Goal: Task Accomplishment & Management: Use online tool/utility

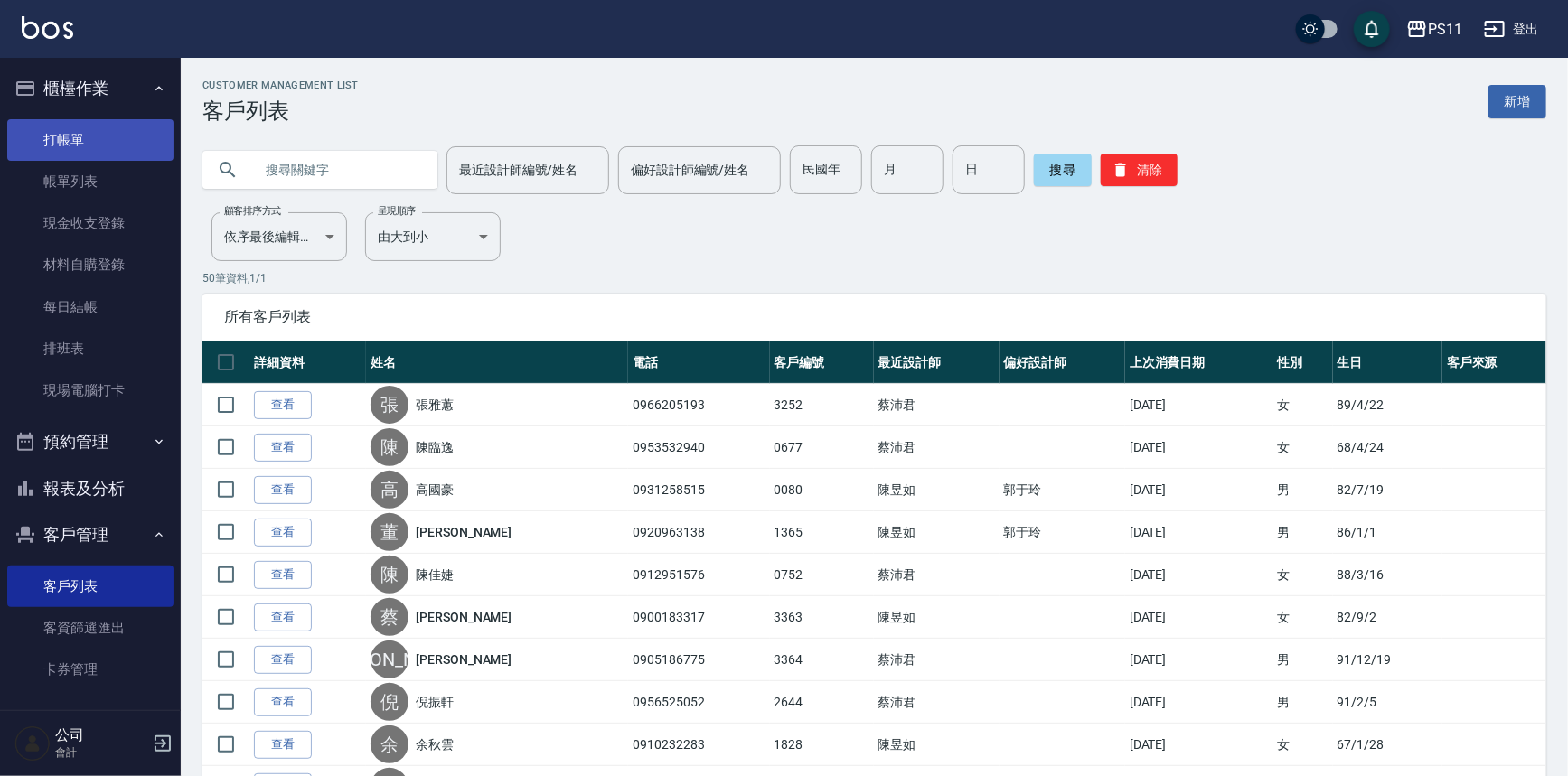
click at [73, 138] on link "打帳單" at bounding box center [91, 140] width 167 height 41
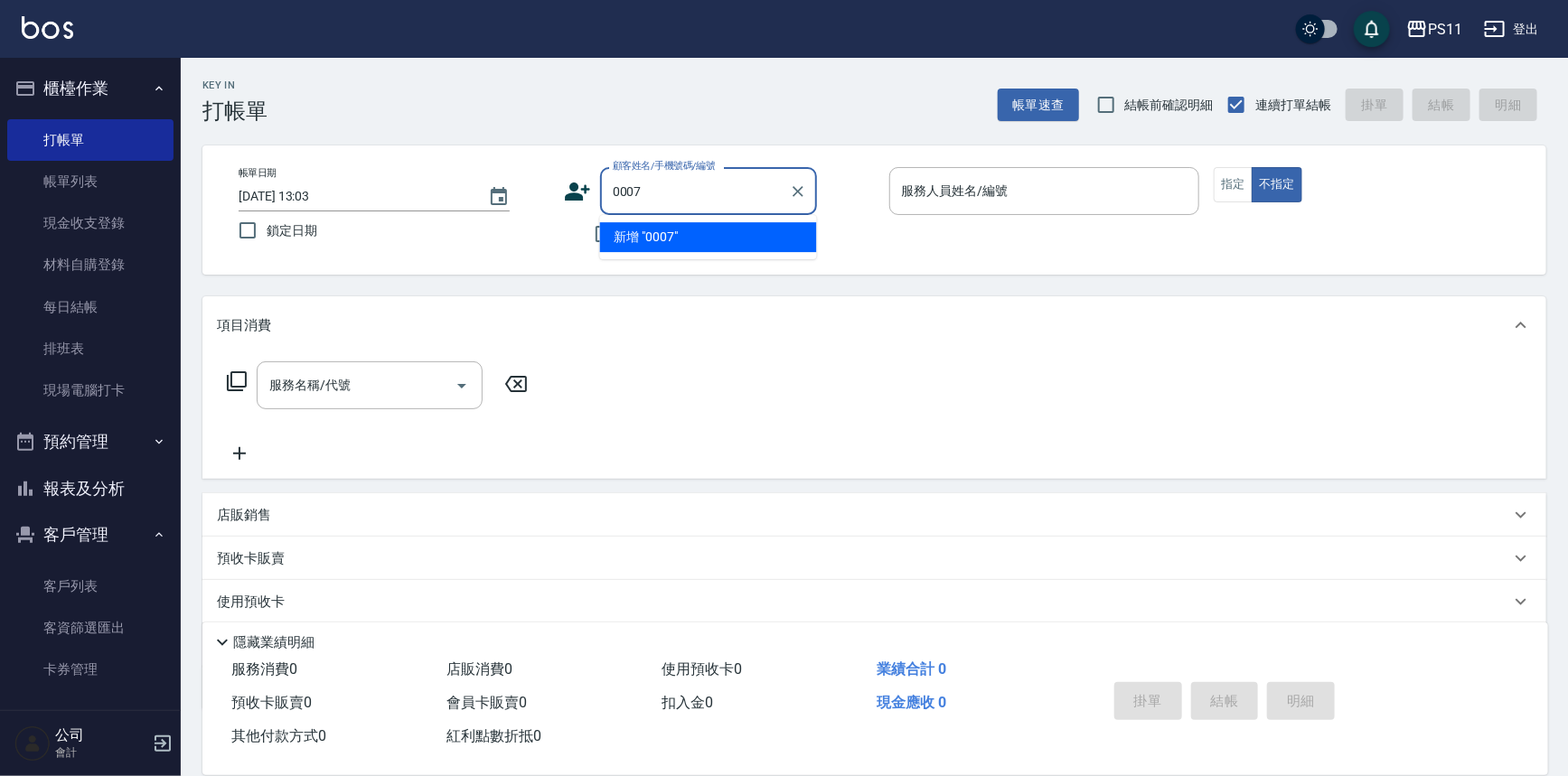
type input "0007"
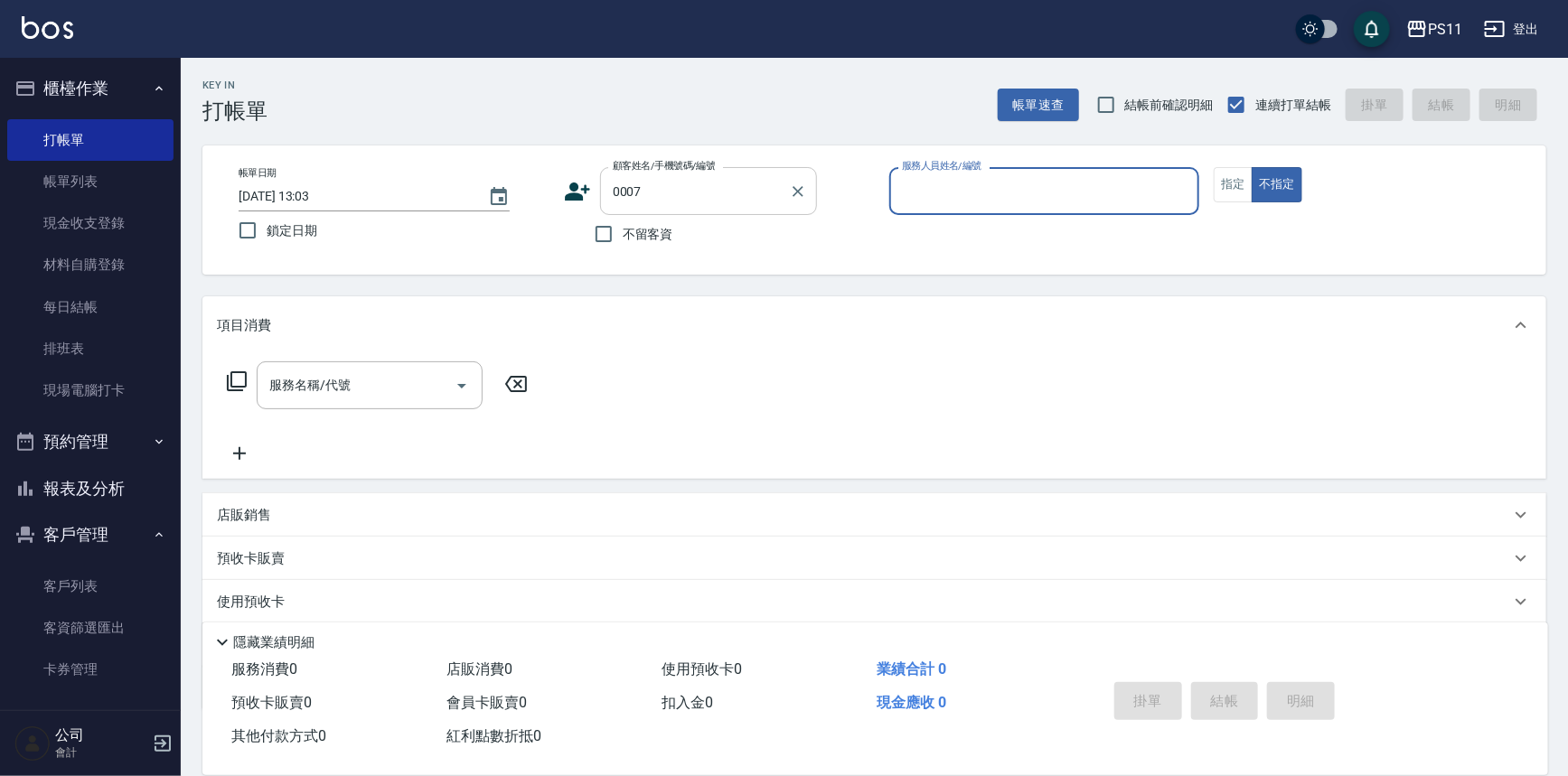
type input "7"
type input "Judy/098888/0007"
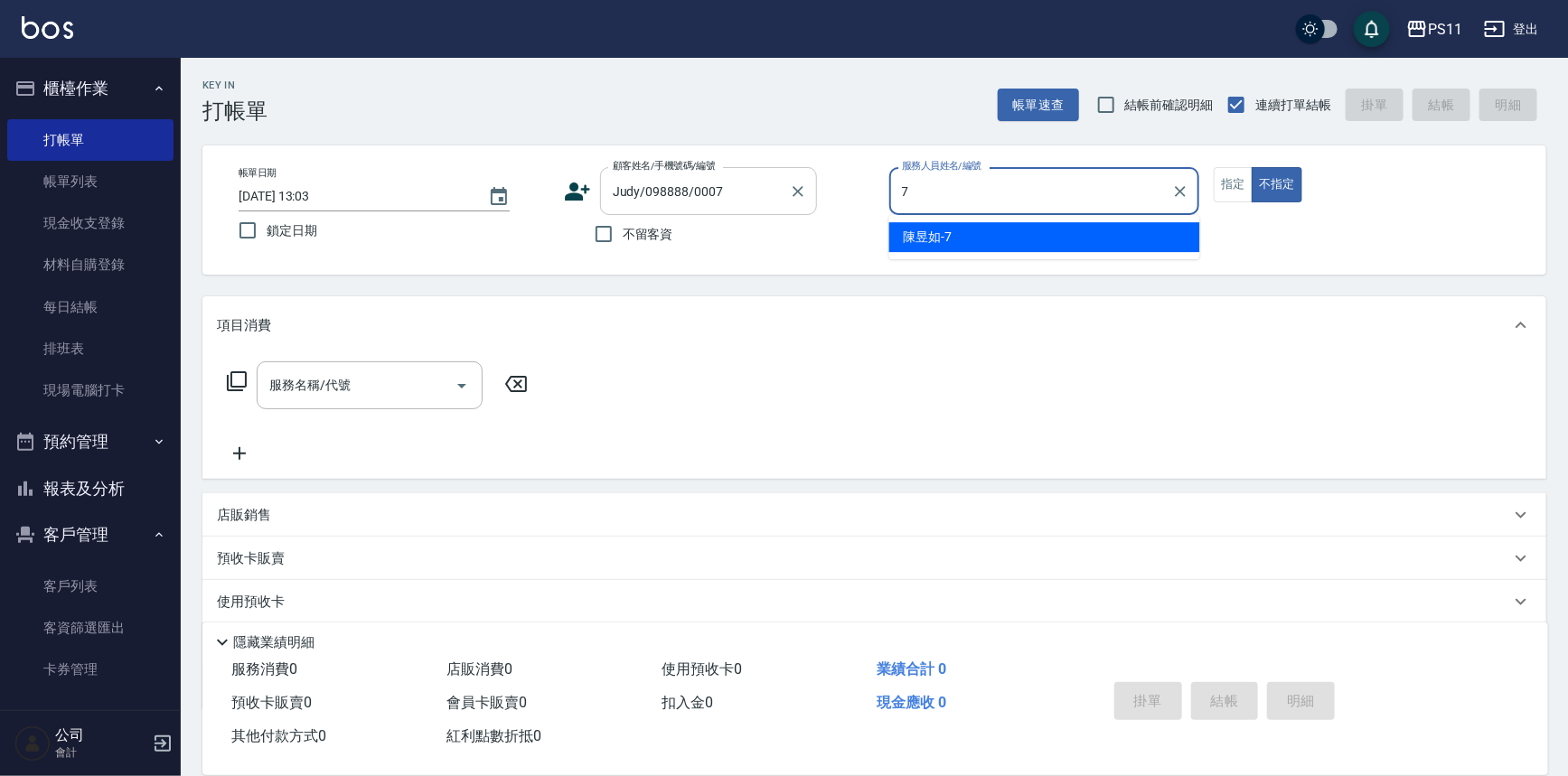
type input "[PERSON_NAME]-7"
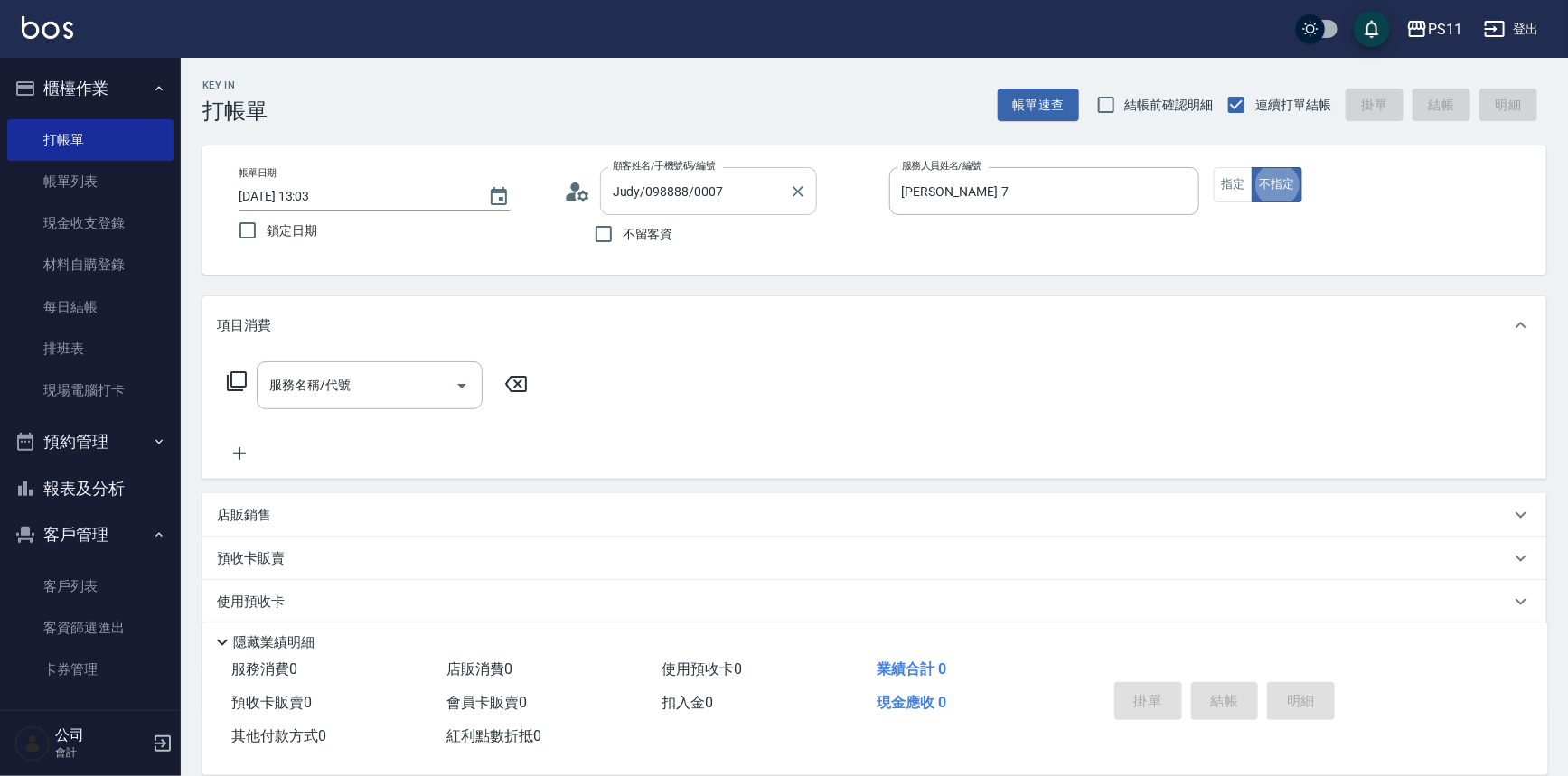
type button "false"
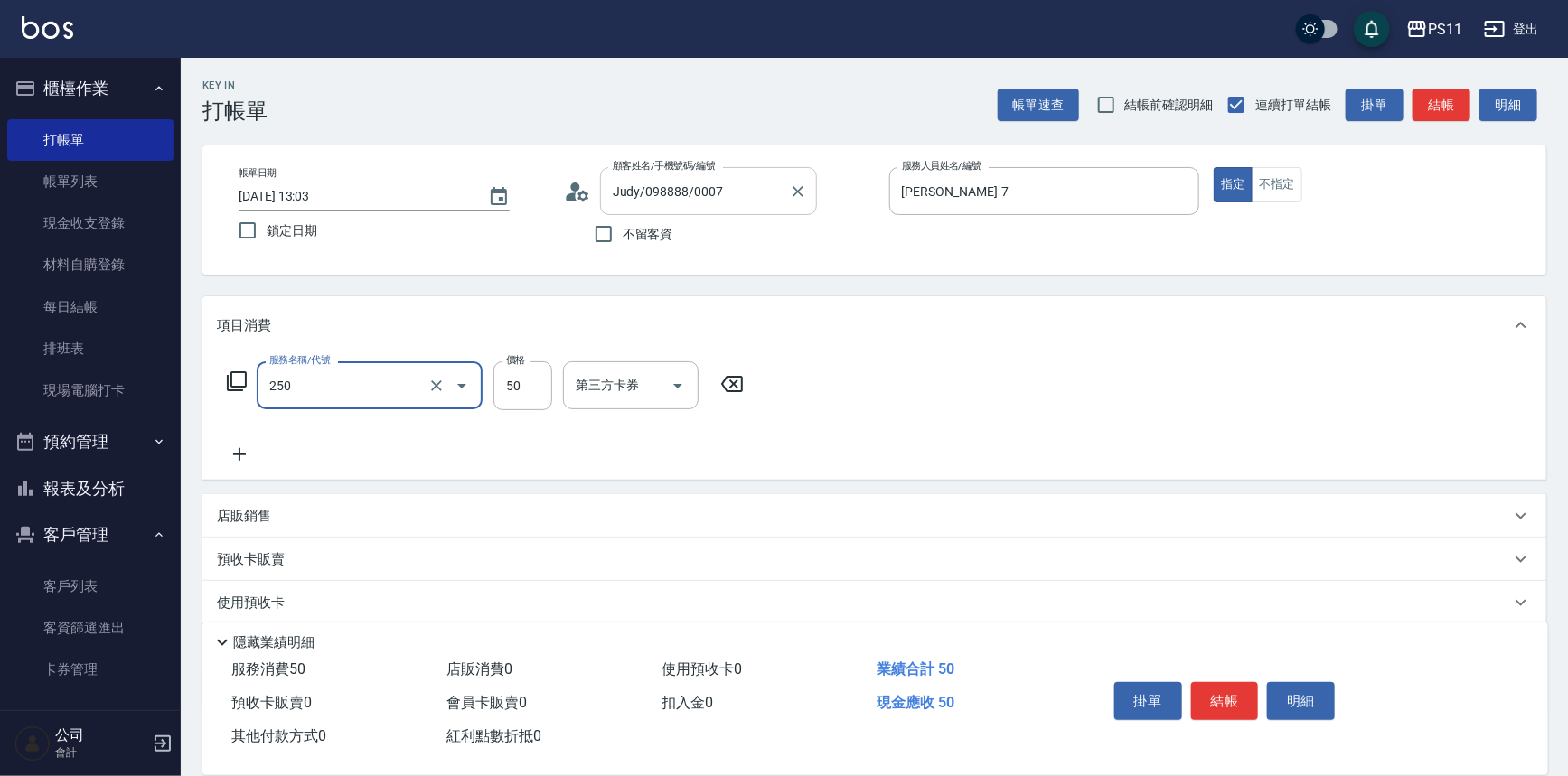
type input "剪瀏海(250)"
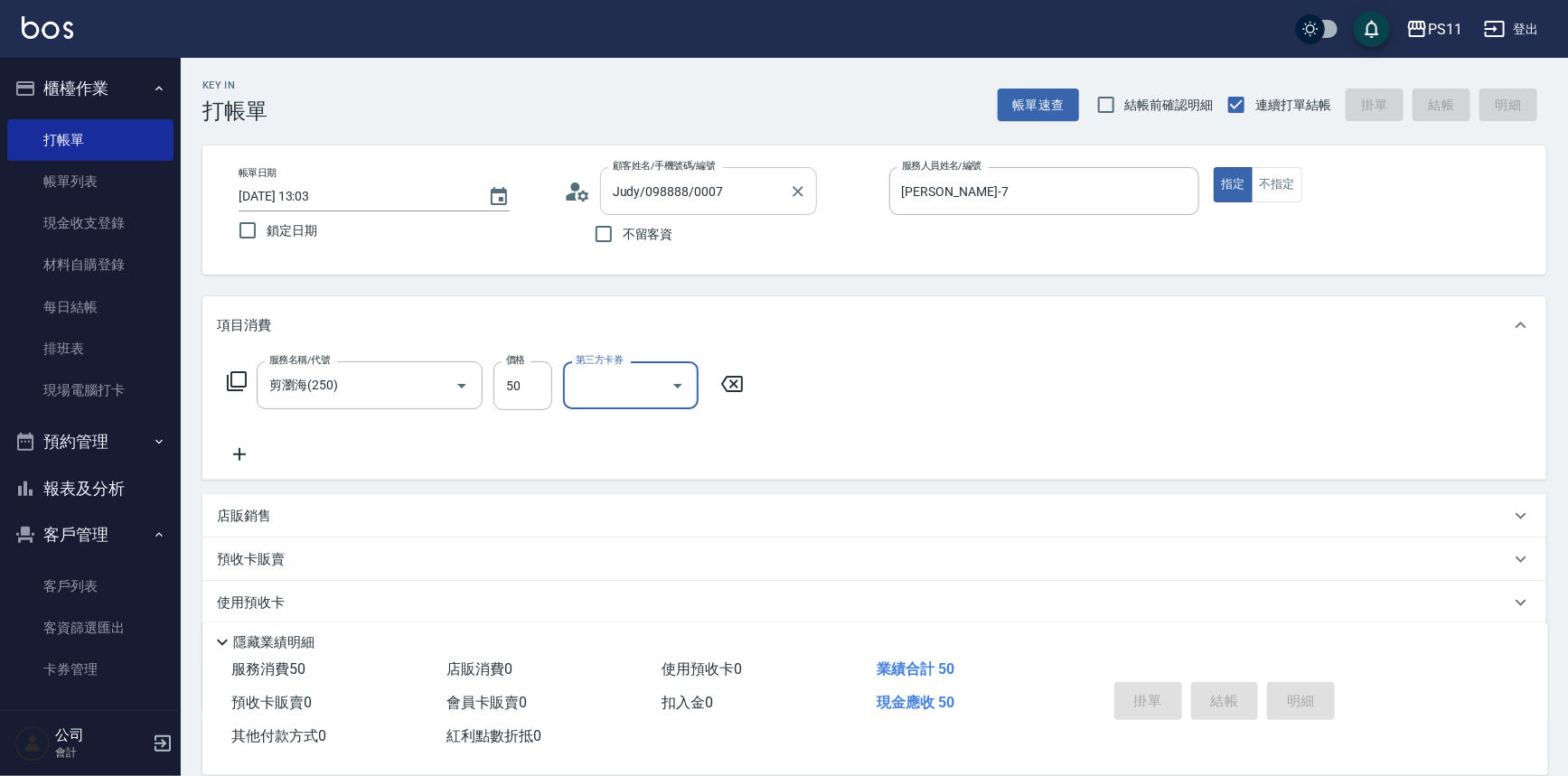
type input "[DATE] 13:04"
